Goal: Find specific page/section: Find specific page/section

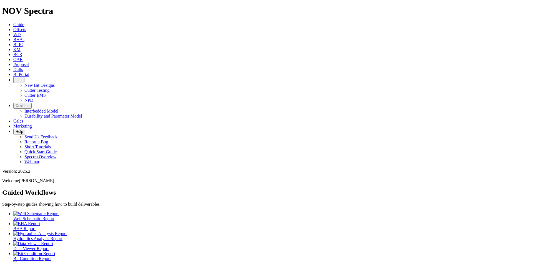
click at [22, 78] on span "FTT" at bounding box center [19, 80] width 7 height 4
click at [50, 88] on link "Cutter Testing" at bounding box center [36, 90] width 25 height 5
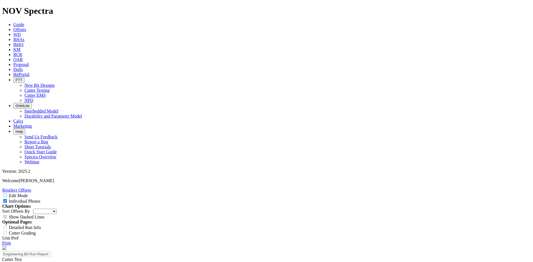
select select "Cutter"
